Goal: Task Accomplishment & Management: Manage account settings

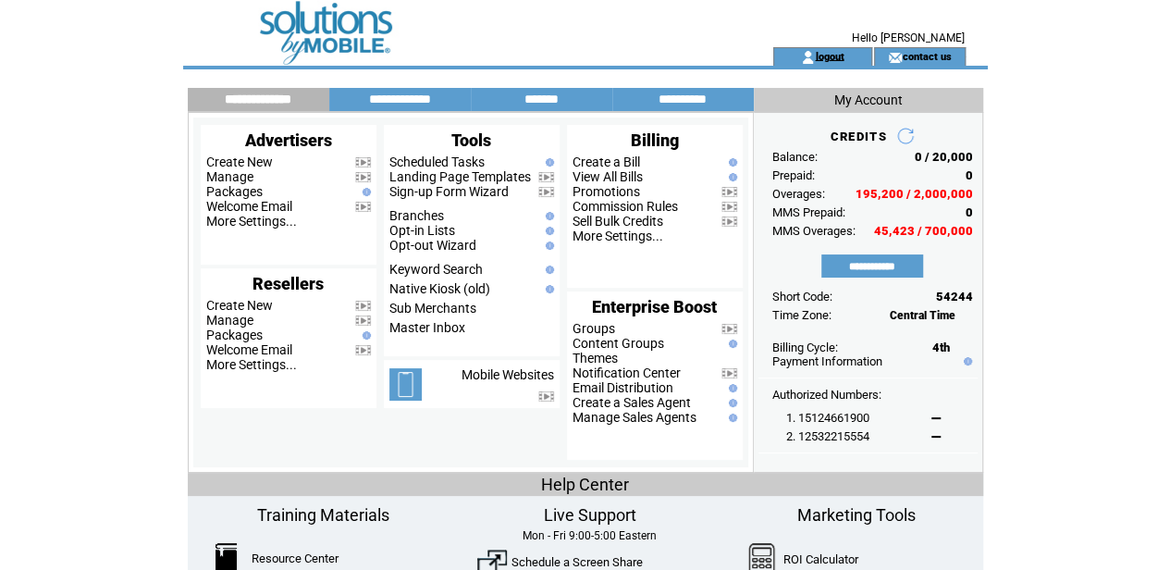
click at [831, 50] on link "logout" at bounding box center [829, 56] width 29 height 12
